Goal: Task Accomplishment & Management: Manage account settings

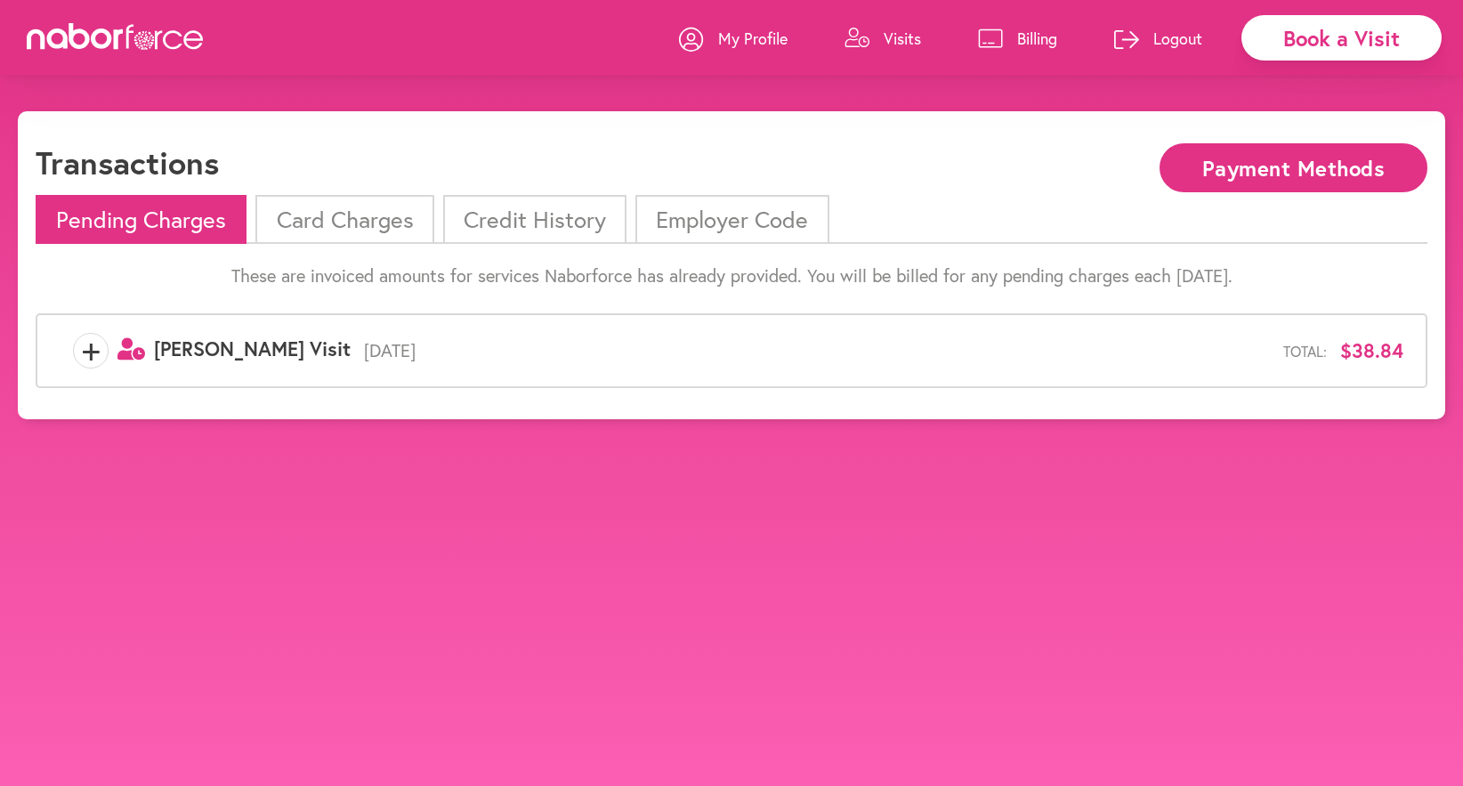
click at [1171, 34] on p "Logout" at bounding box center [1177, 38] width 49 height 21
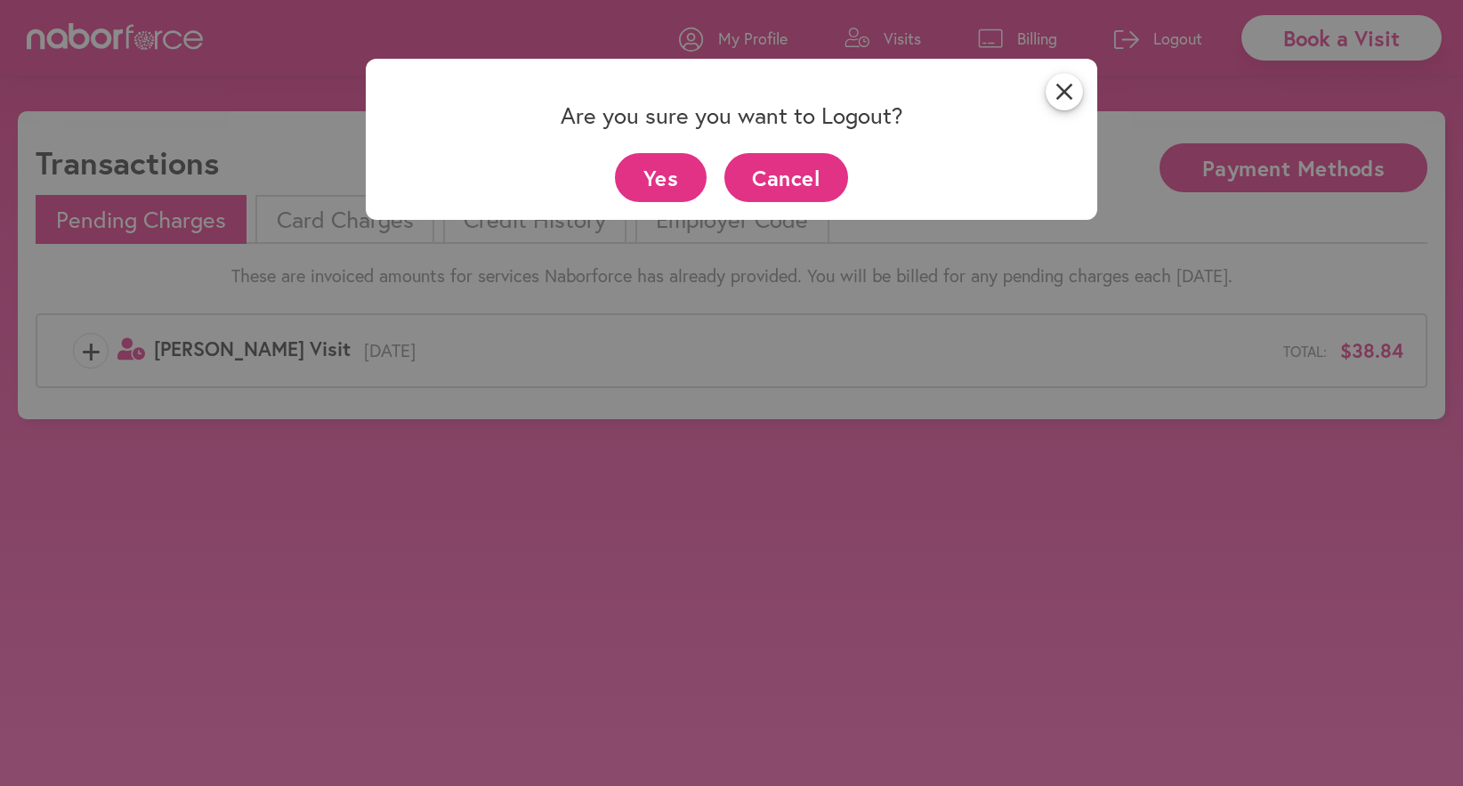
click at [683, 176] on button "Yes" at bounding box center [661, 177] width 92 height 49
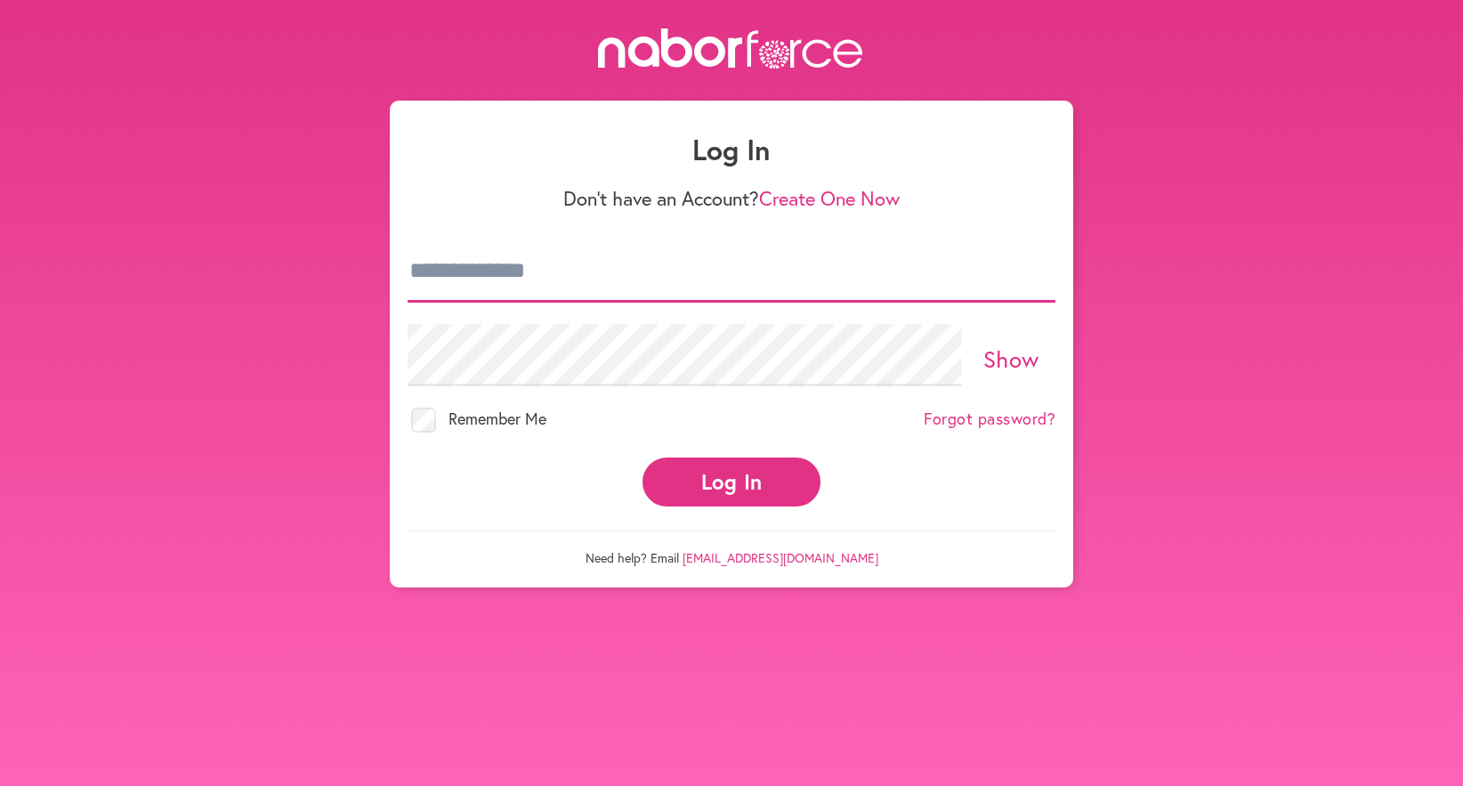
type input "**********"
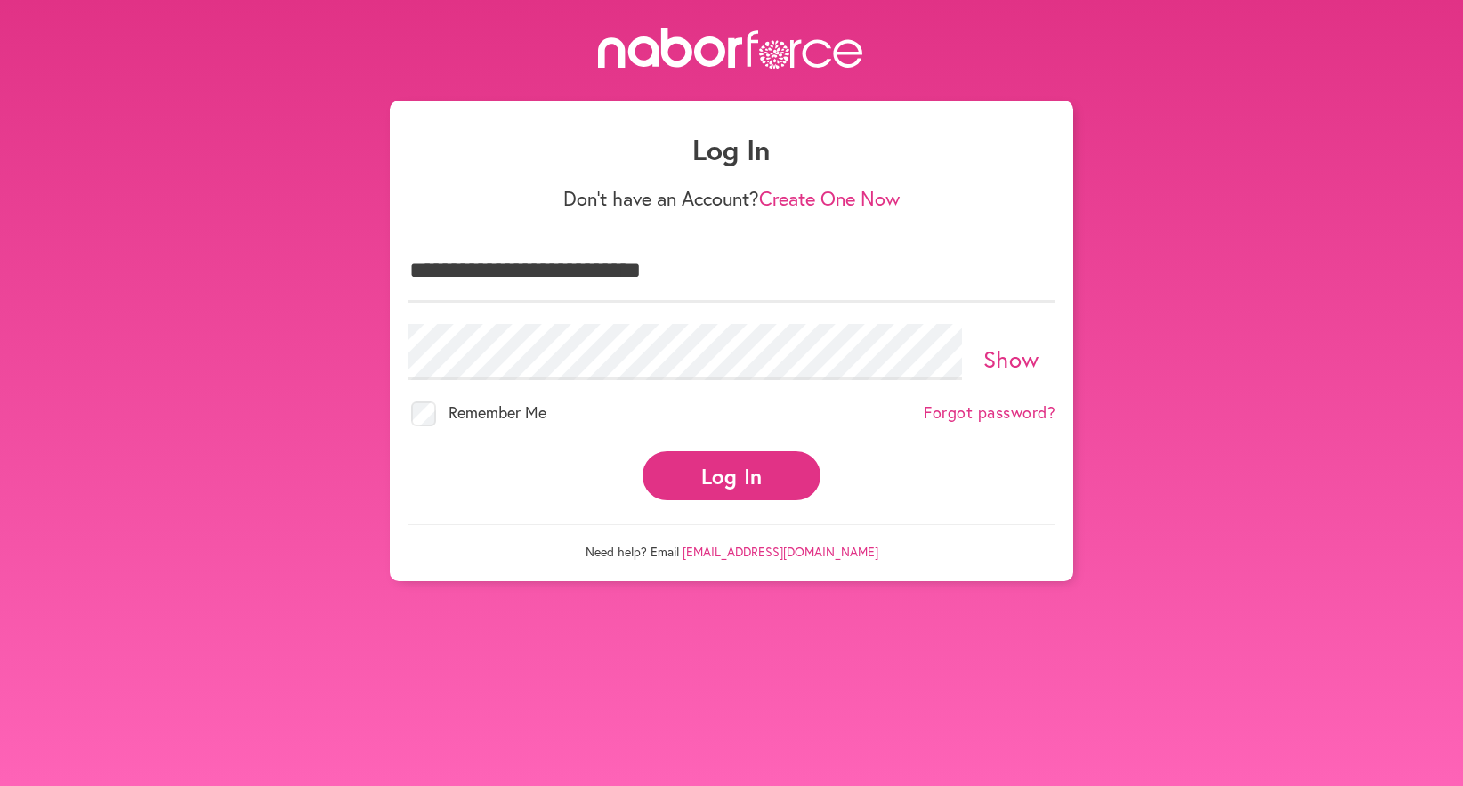
click at [1010, 343] on link "Show" at bounding box center [1011, 358] width 56 height 30
